Goal: Transaction & Acquisition: Purchase product/service

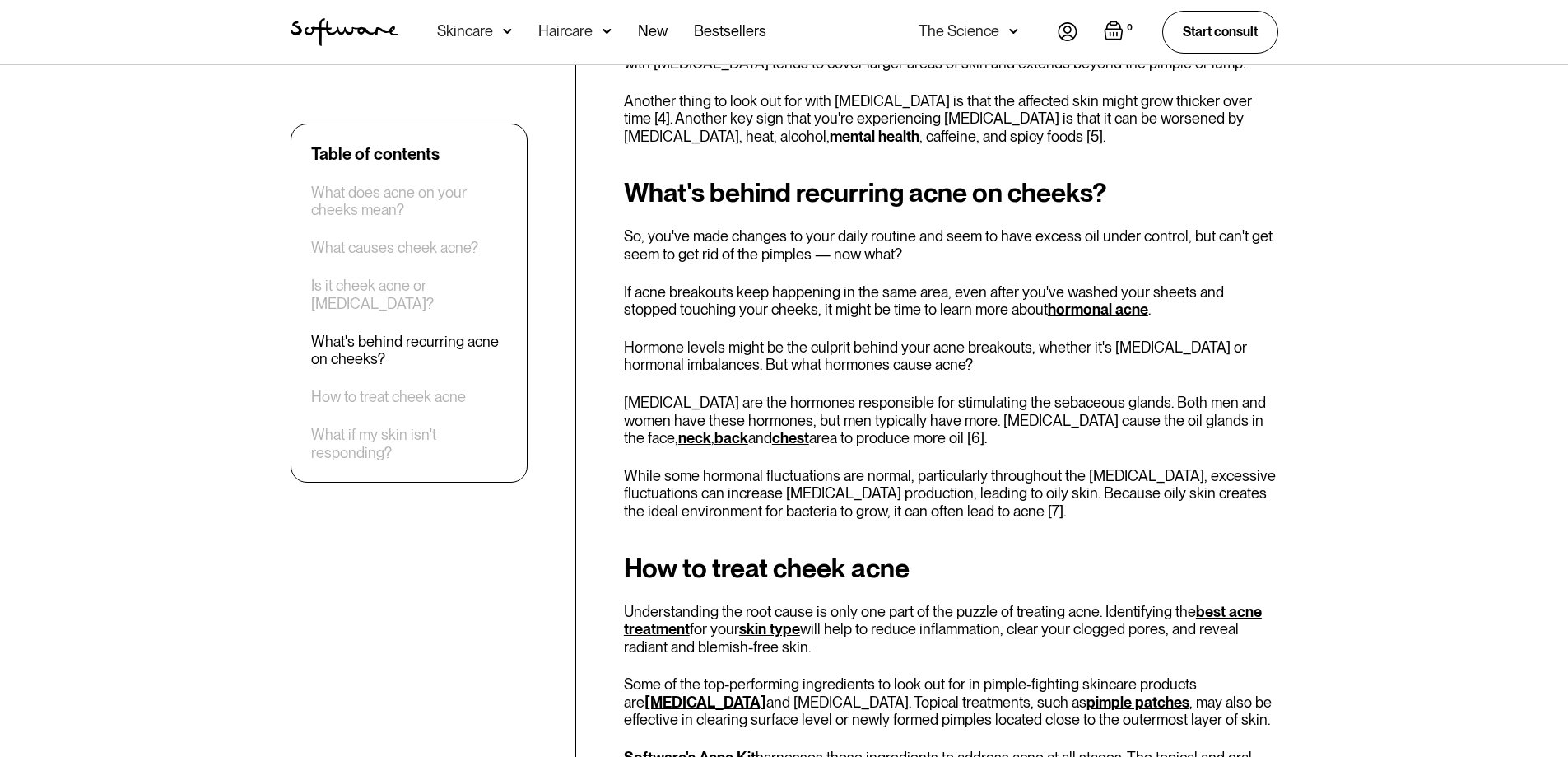
scroll to position [3393, 0]
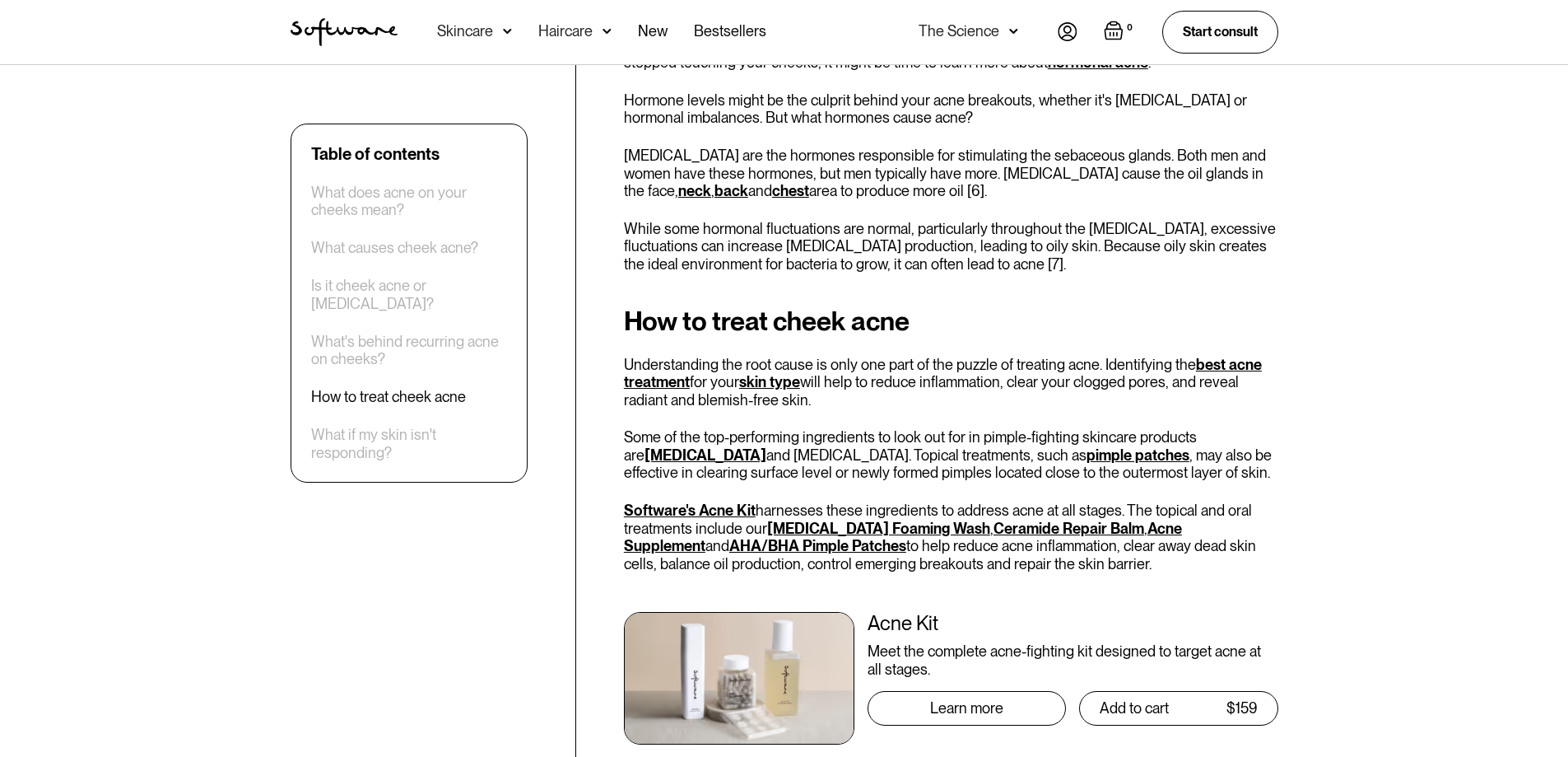
click at [1087, 455] on link "pimple patches" at bounding box center [1138, 455] width 103 height 17
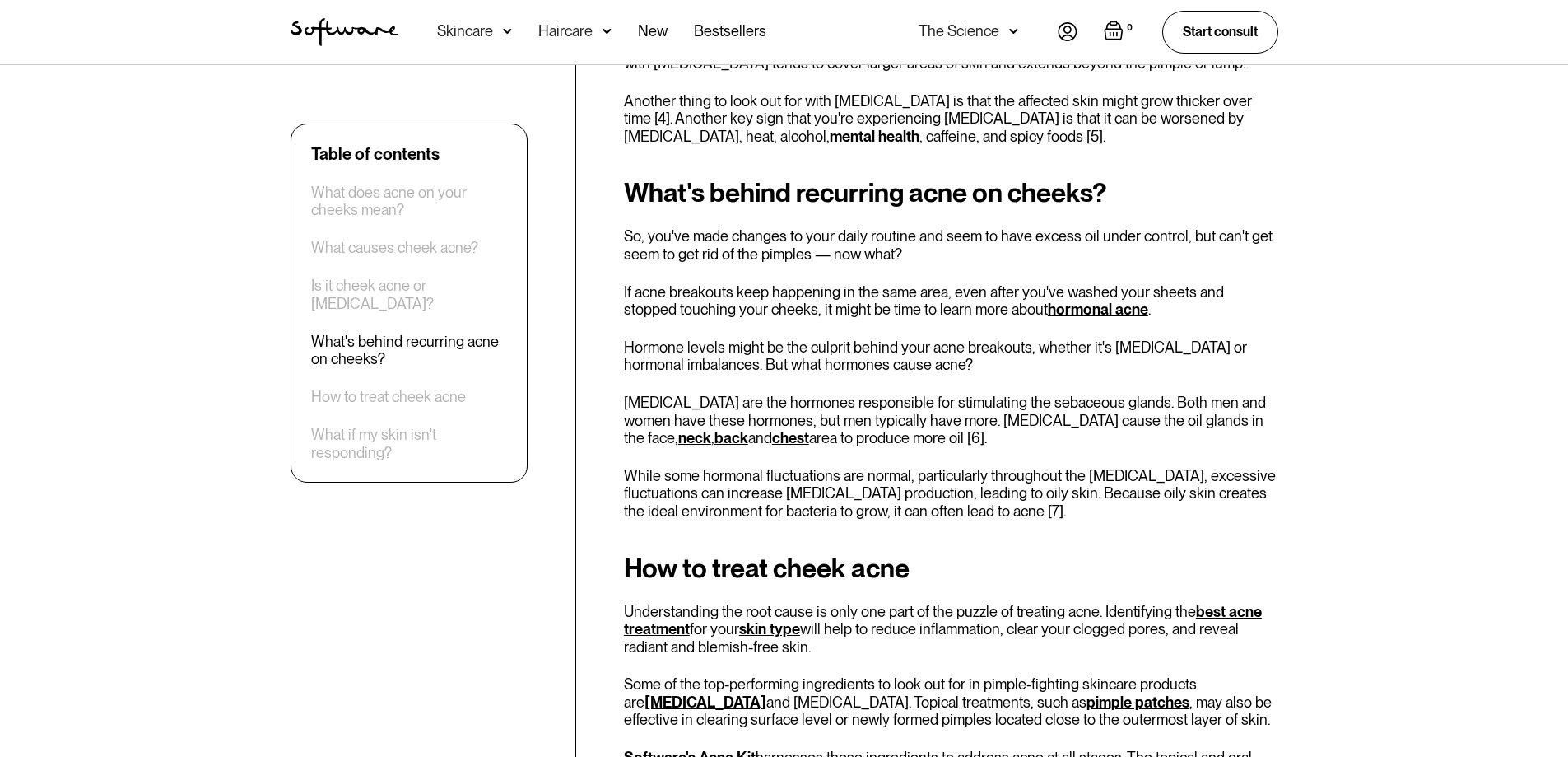
scroll to position [3063, 0]
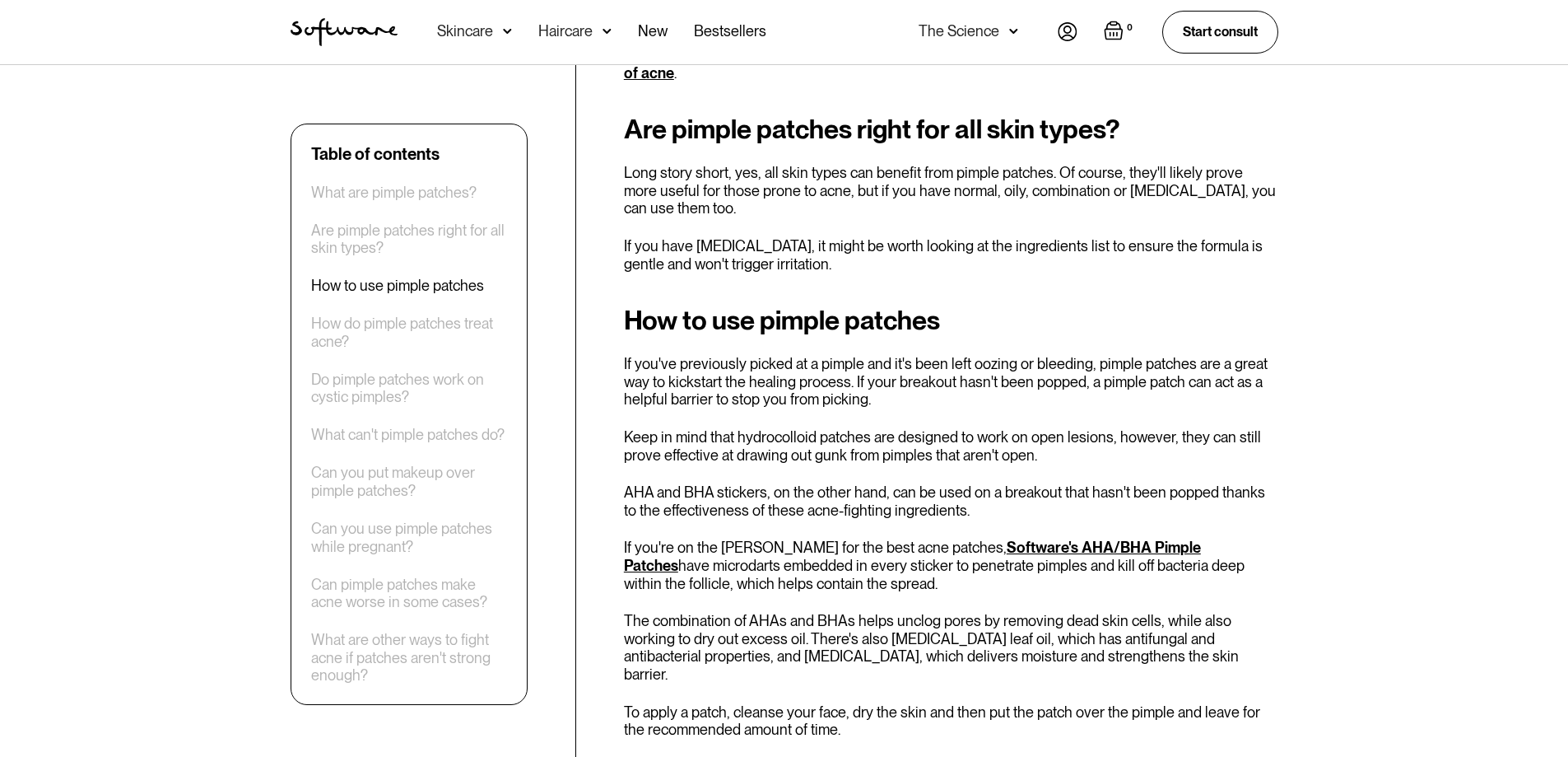
scroll to position [1153, 0]
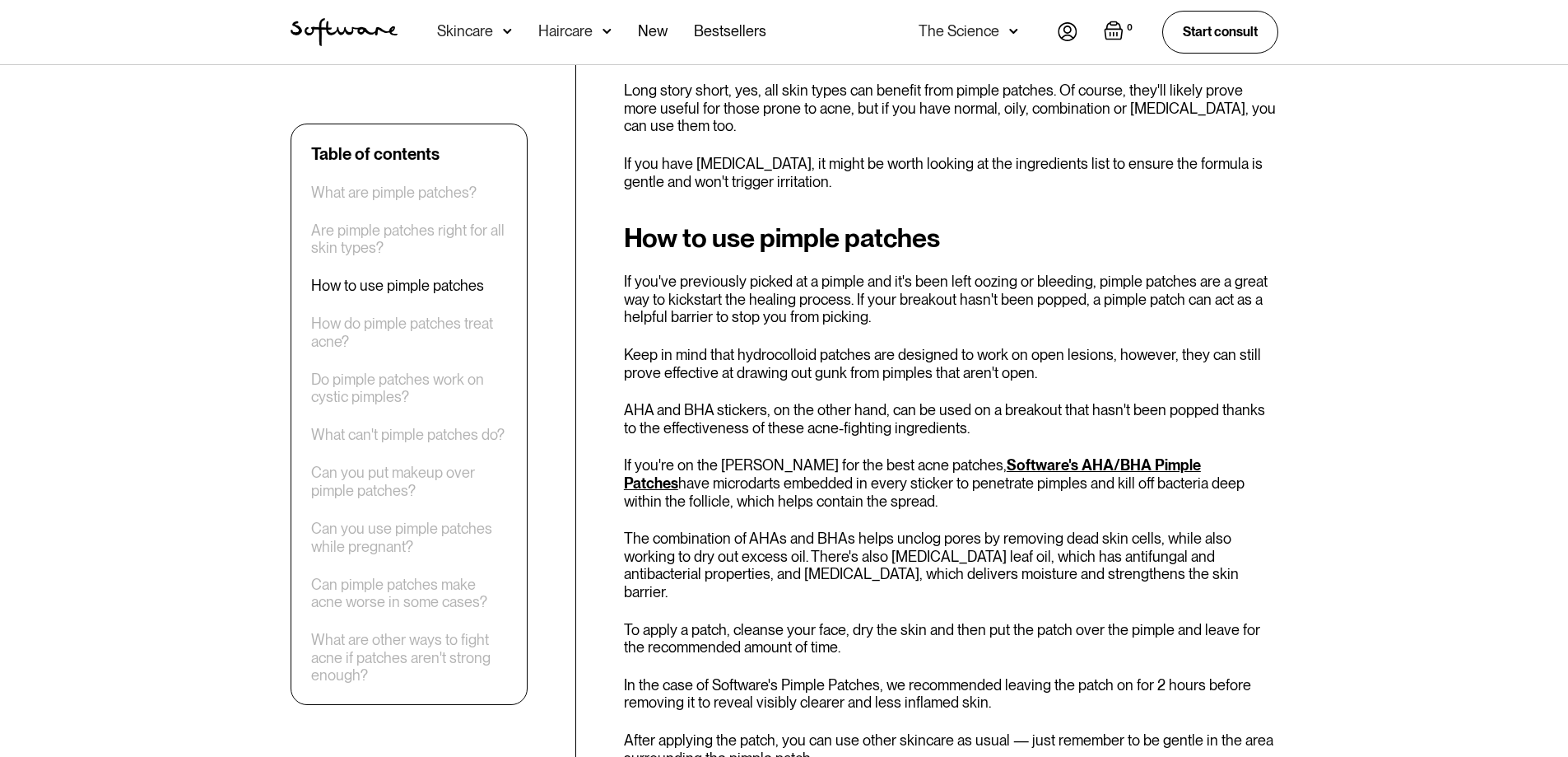
click at [1052, 456] on link "Software's AHA/BHA Pimple Patches" at bounding box center [912, 474] width 577 height 35
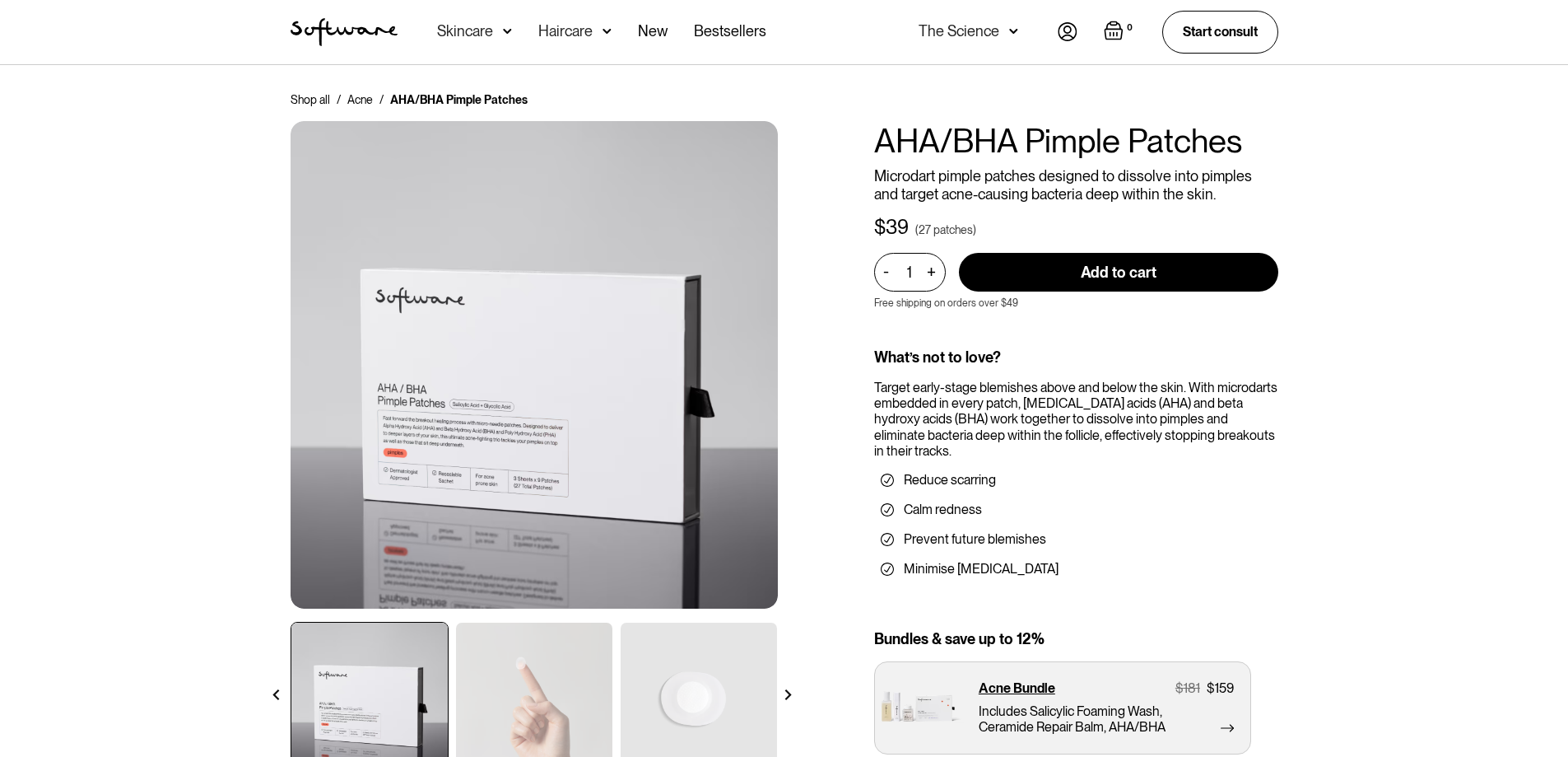
click at [1119, 281] on input "Add to cart" at bounding box center [1119, 271] width 320 height 39
type input "Add to cart"
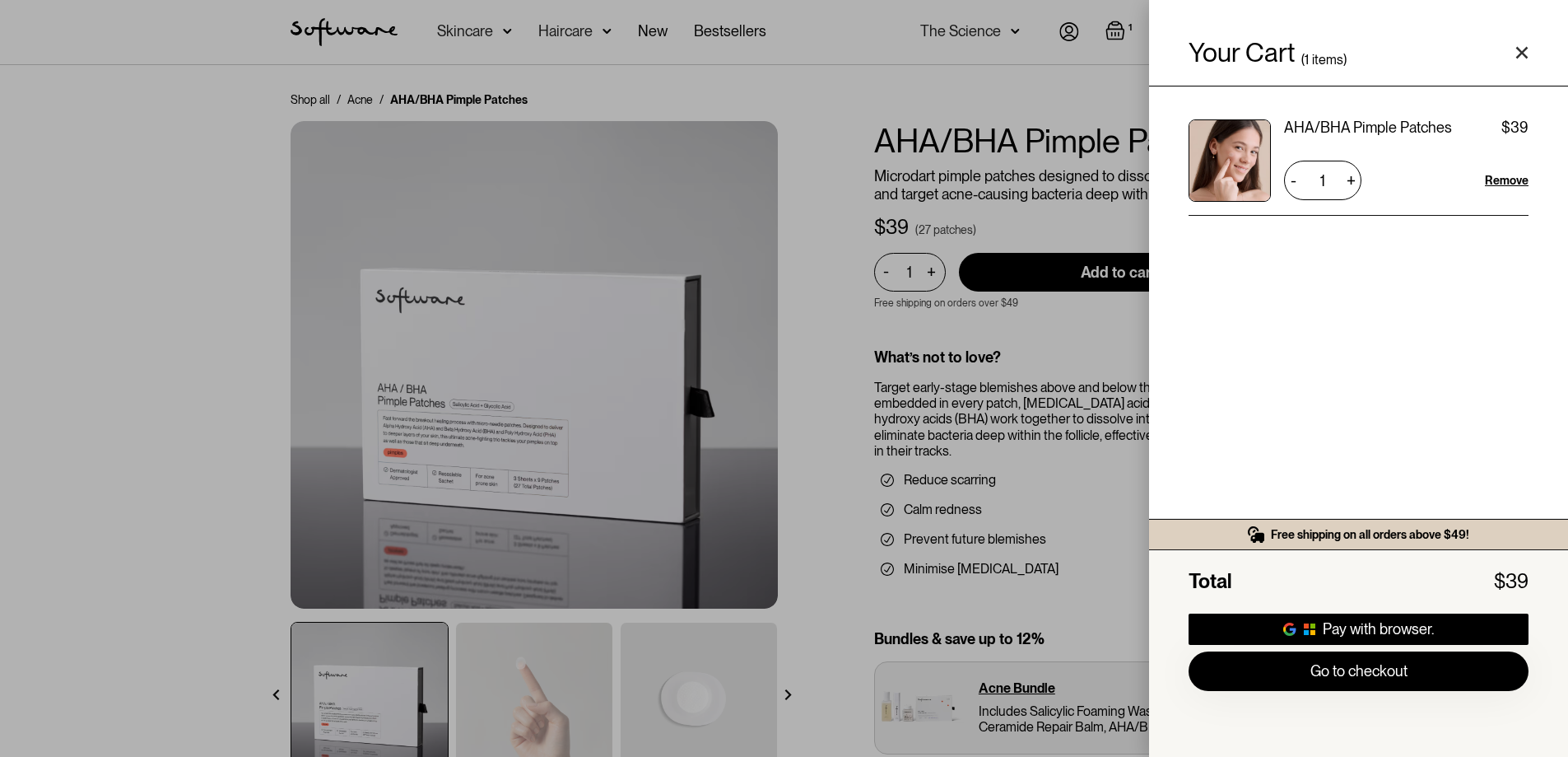
click at [202, 521] on div "Your Cart ( 1 items) AHA/BHA Pimple Patches $39 $39 1 + - Remove Free shipping …" at bounding box center [784, 378] width 1568 height 757
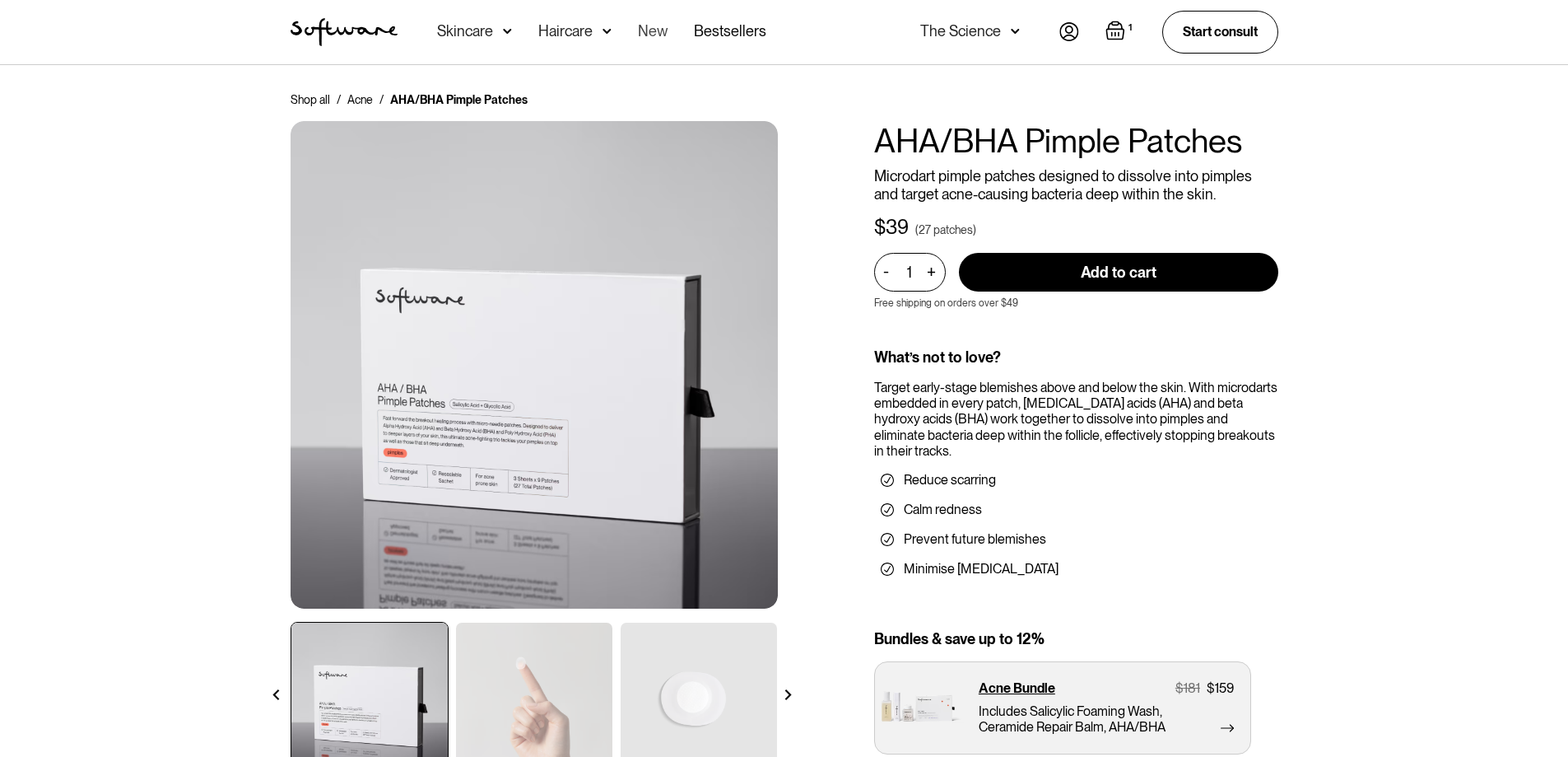
click at [656, 31] on link "New" at bounding box center [652, 32] width 29 height 64
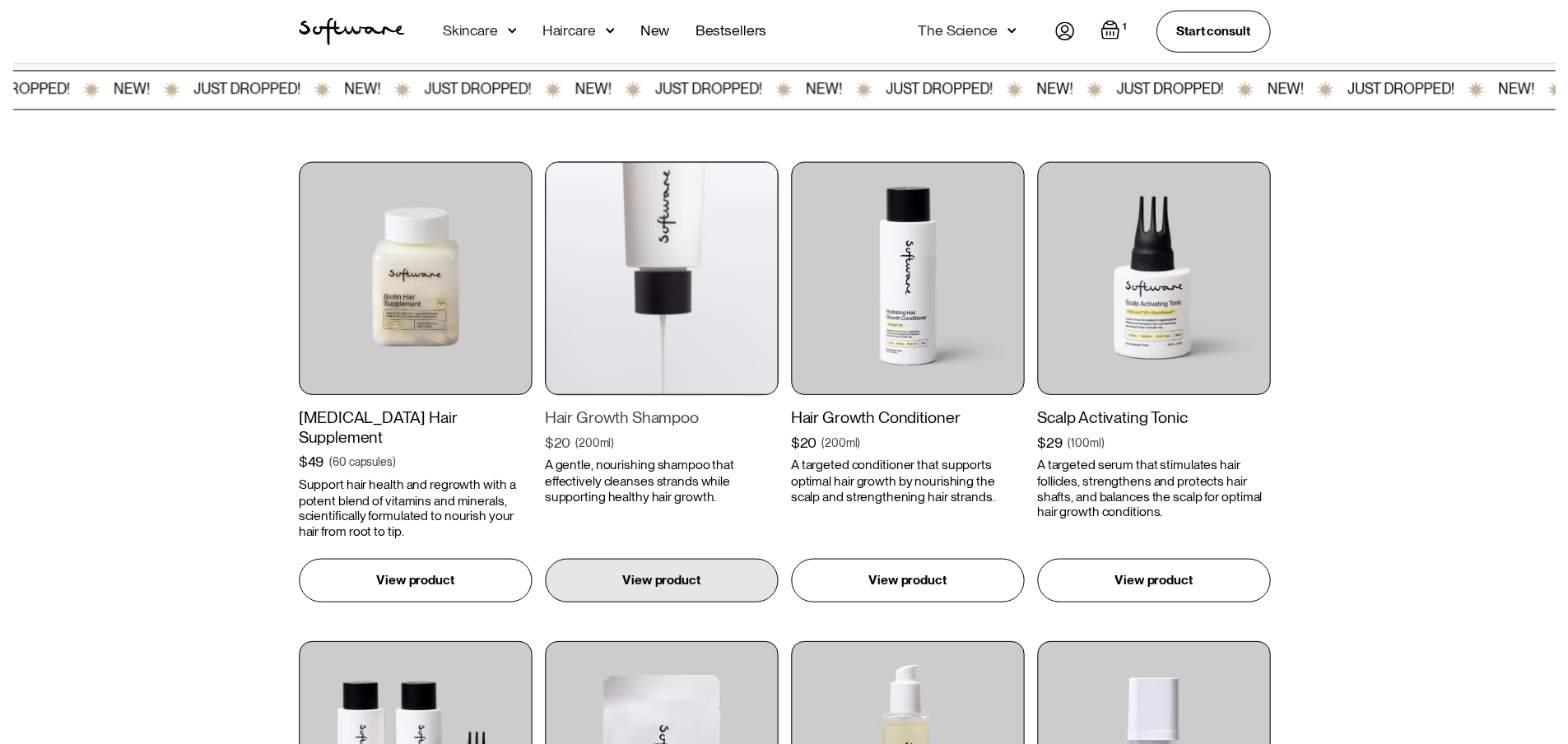
scroll to position [329, 0]
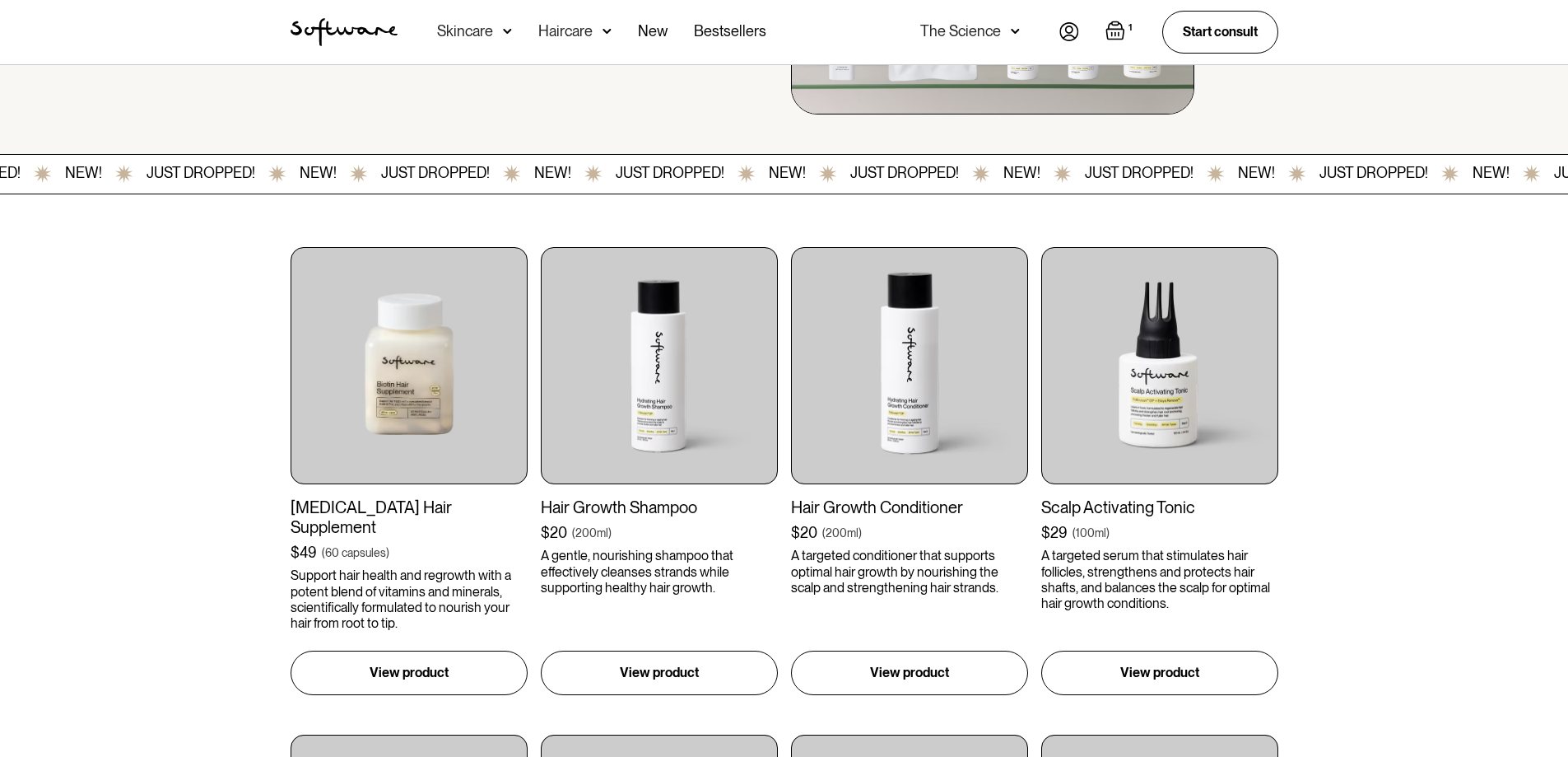
click at [507, 29] on img at bounding box center [507, 31] width 9 height 16
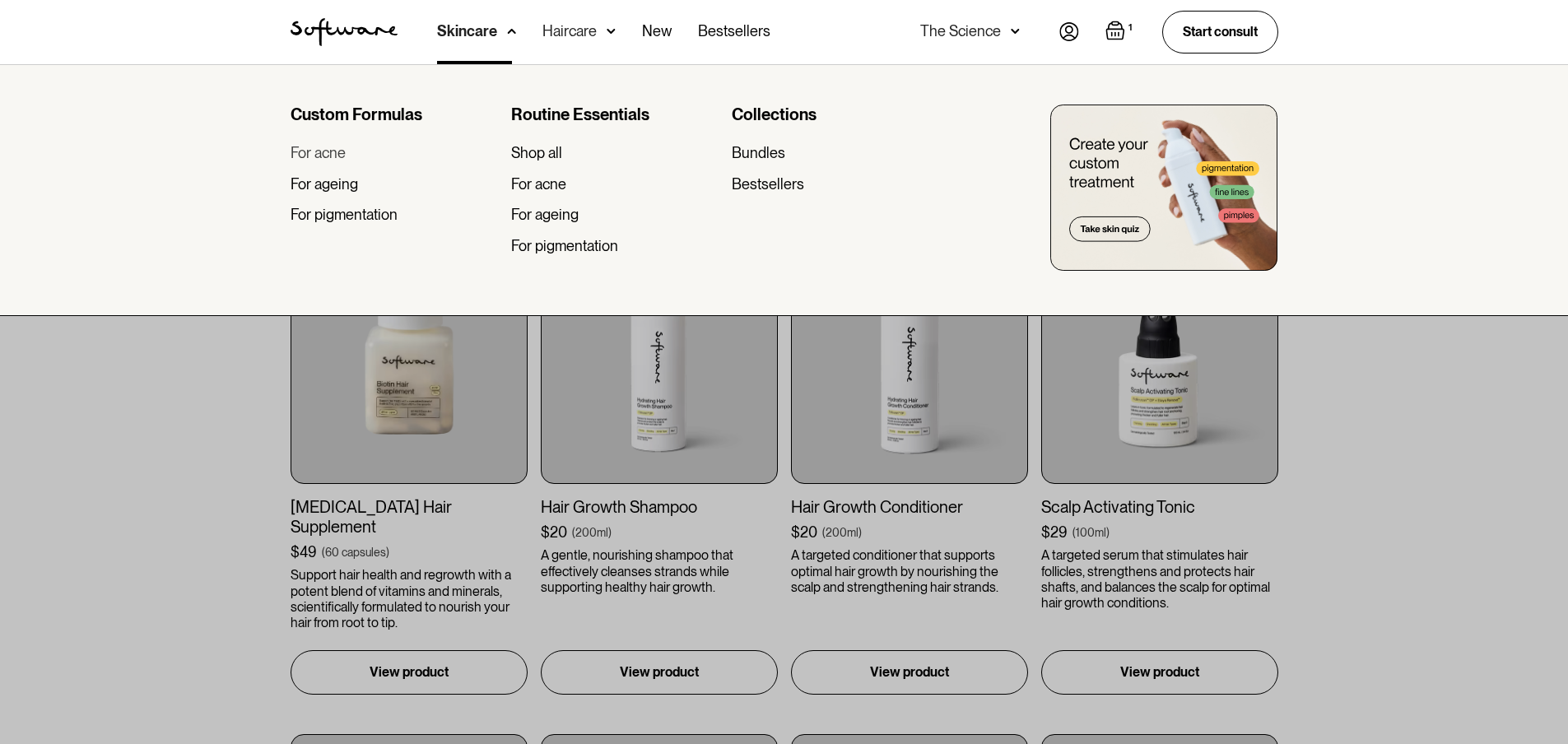
click at [309, 155] on div "For acne" at bounding box center [318, 153] width 55 height 18
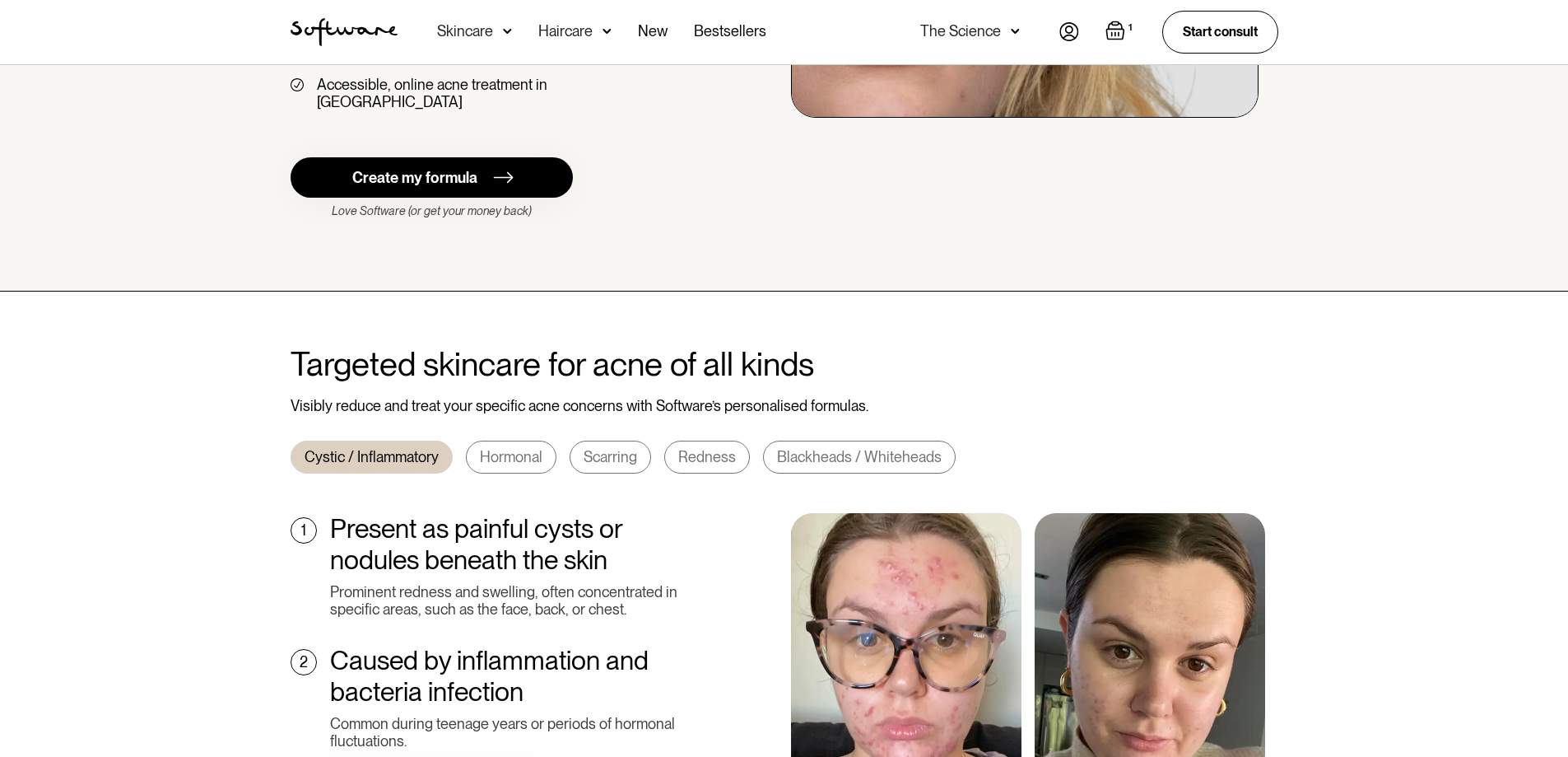
scroll to position [247, 0]
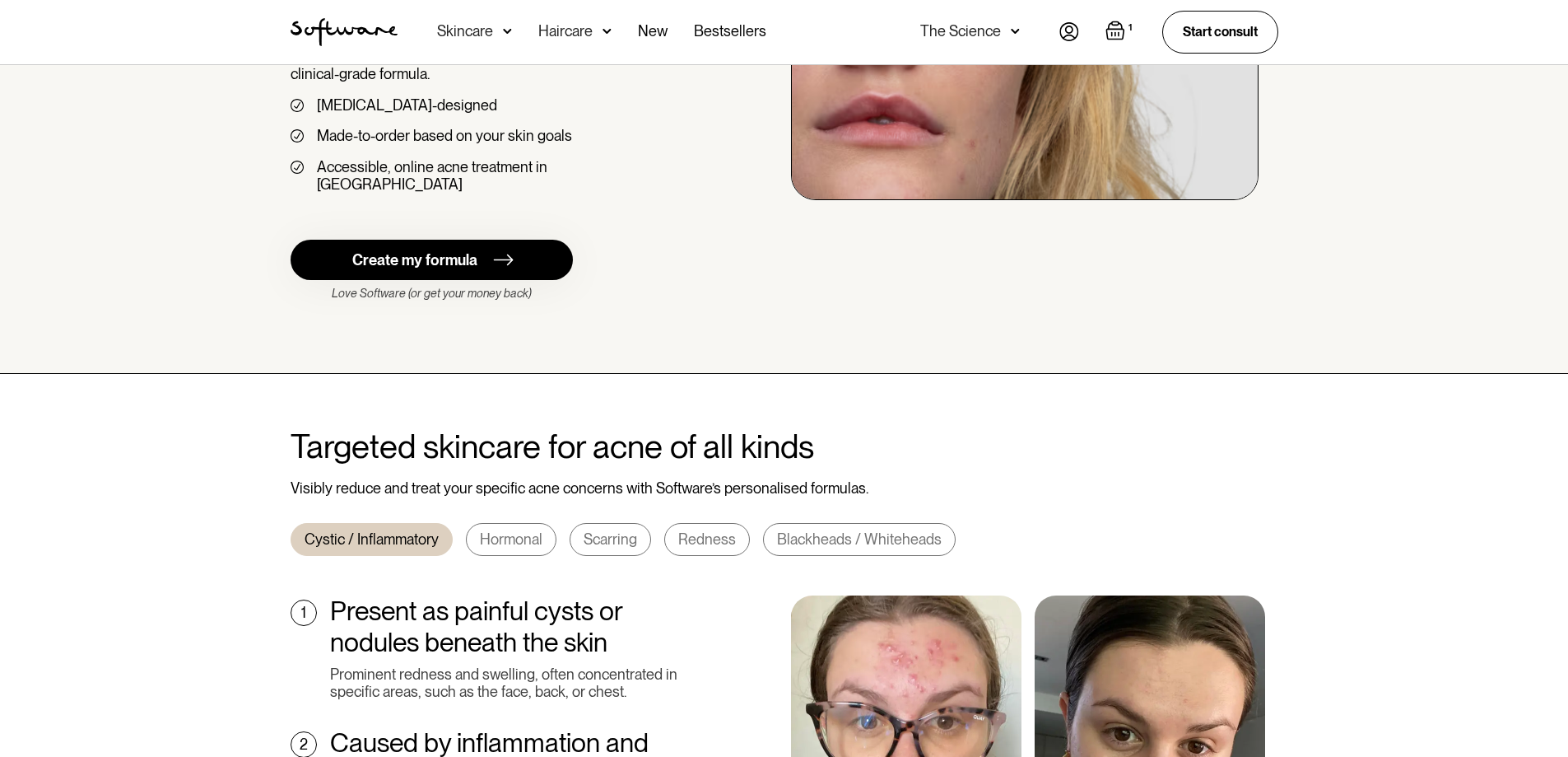
click at [508, 531] on div "Hormonal" at bounding box center [511, 539] width 62 height 18
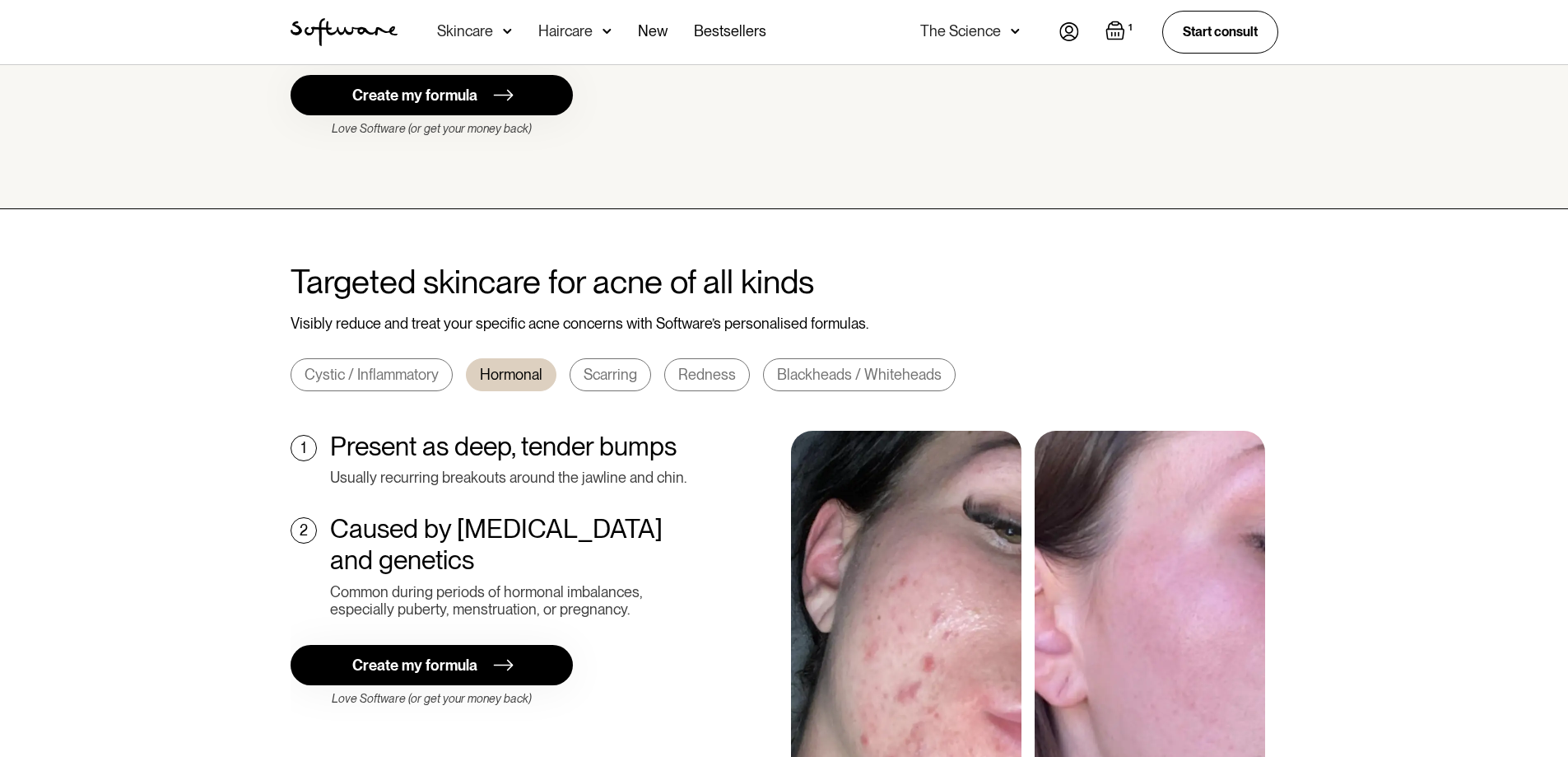
scroll to position [494, 0]
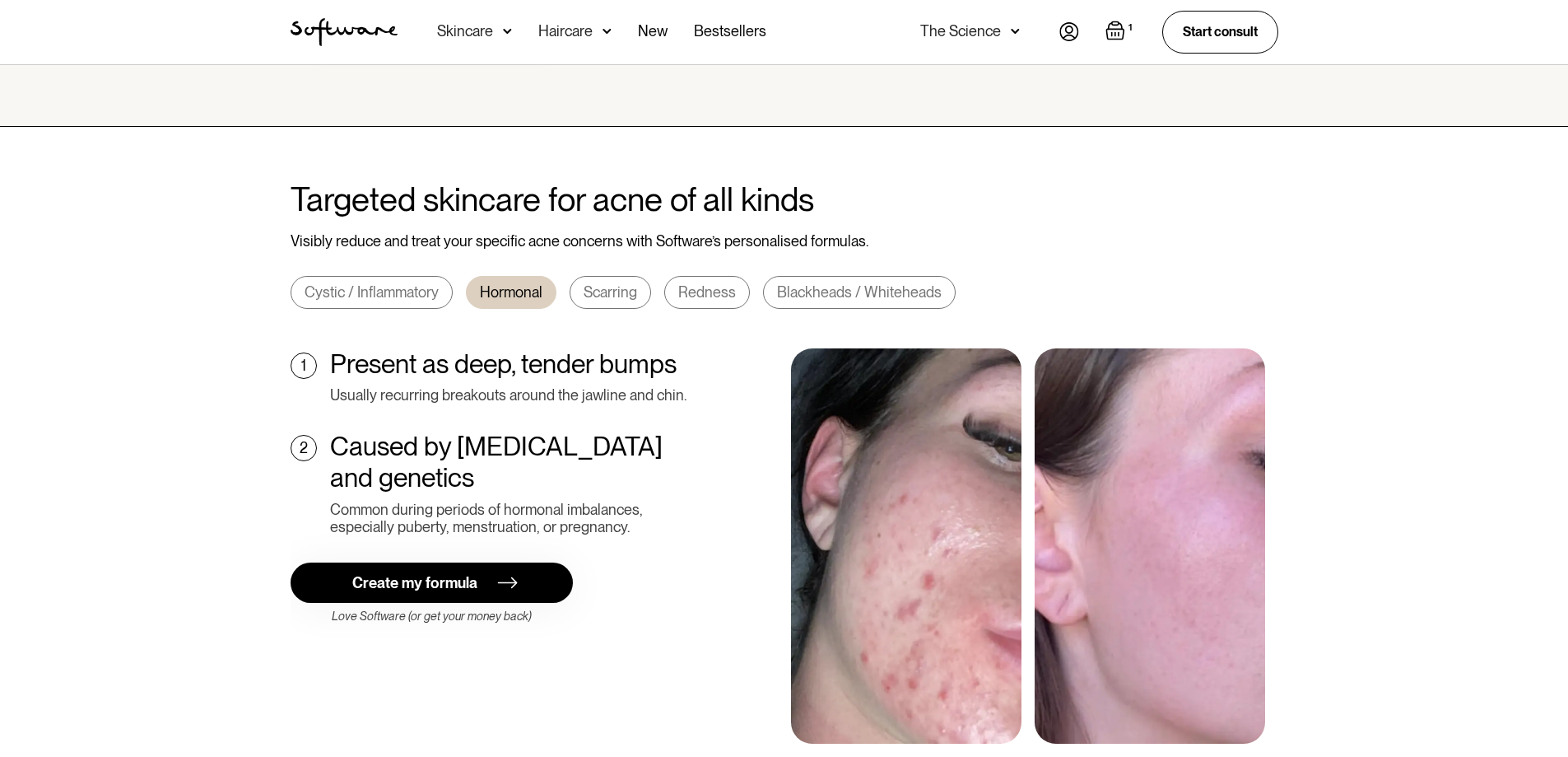
click at [437, 574] on div "Create my formula" at bounding box center [415, 582] width 125 height 18
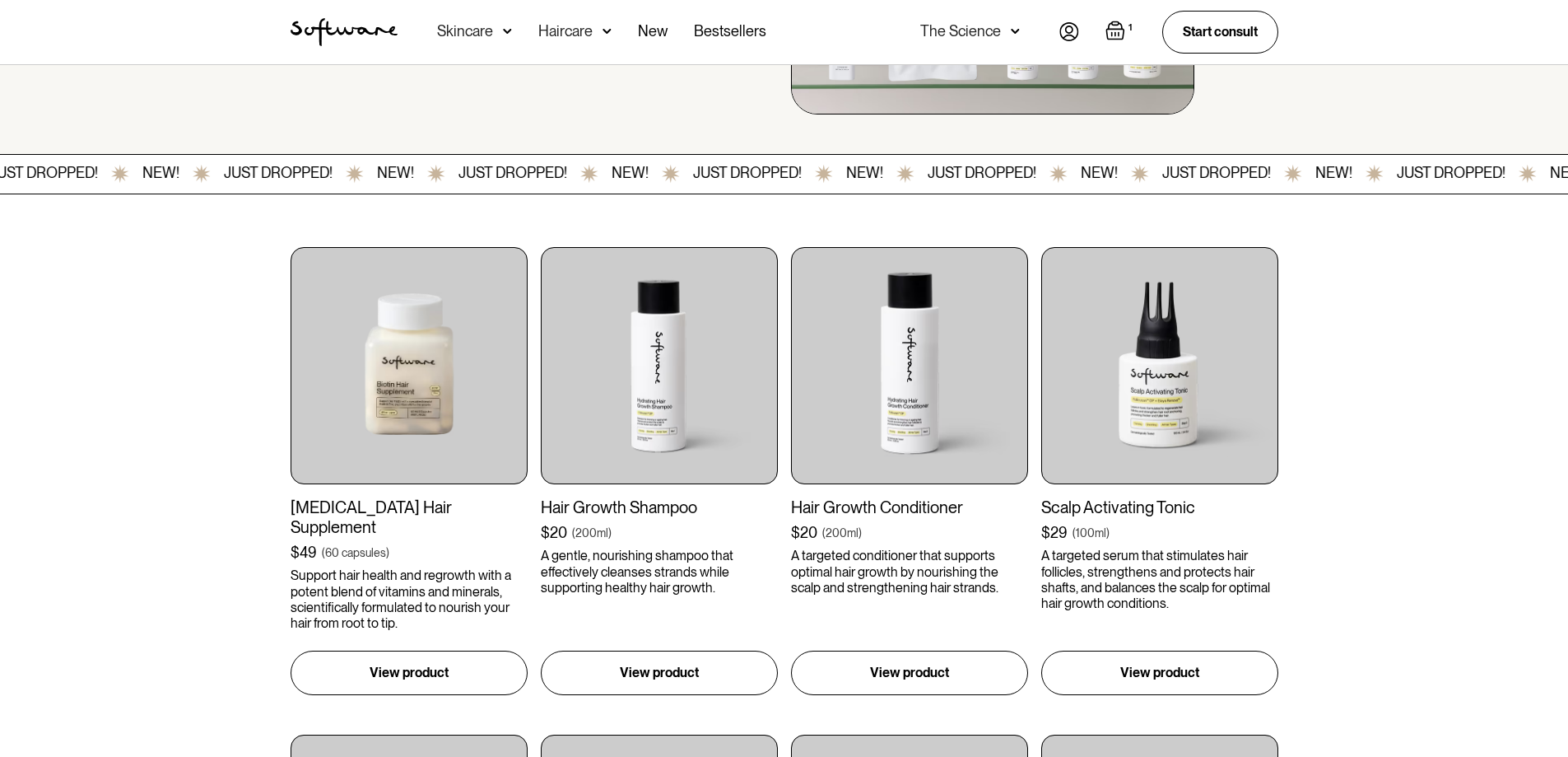
drag, startPoint x: 0, startPoint y: 0, endPoint x: 1110, endPoint y: 36, distance: 1110.6
click at [1110, 36] on img "Open cart containing 1 items" at bounding box center [1115, 30] width 20 height 20
